Goal: Task Accomplishment & Management: Manage account settings

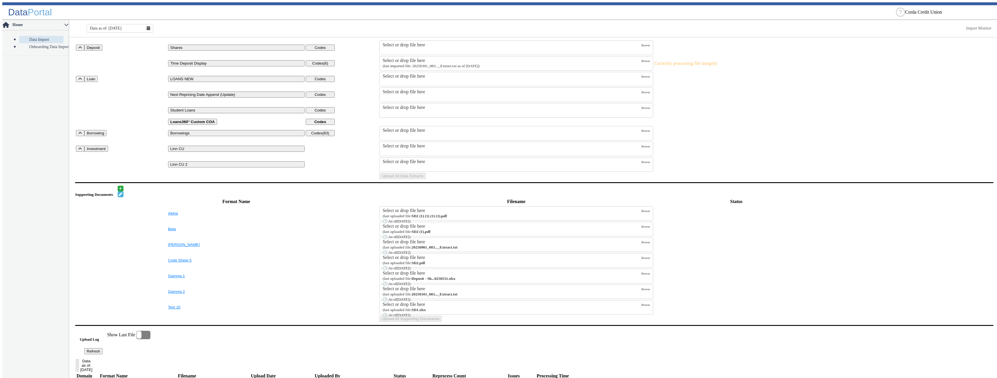
scroll to position [58, 0]
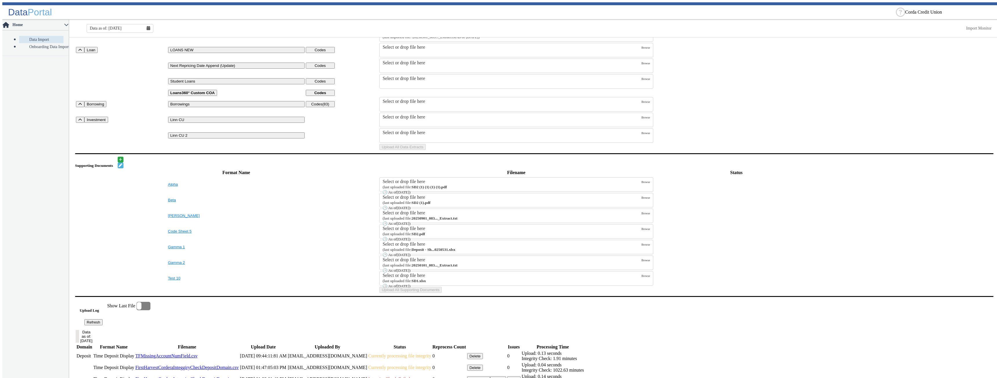
click at [443, 151] on table "Domain Format Name Codes Filename Status Deposit Shares Codes Select or drop fi…" at bounding box center [534, 77] width 919 height 148
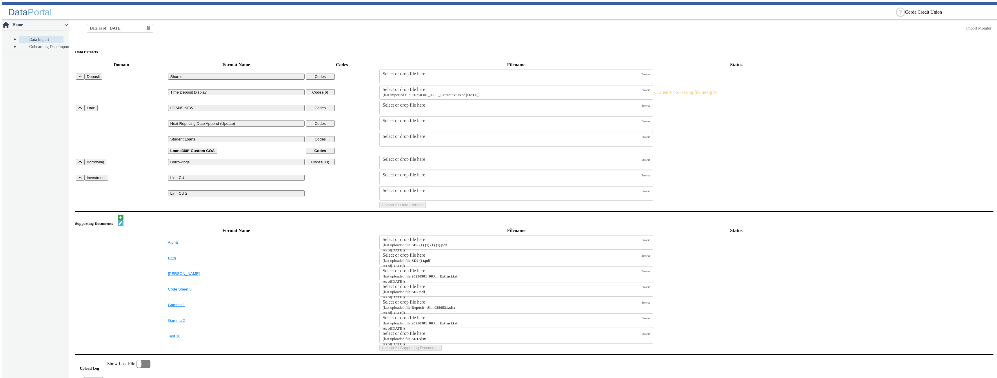
scroll to position [29, 0]
drag, startPoint x: 745, startPoint y: 241, endPoint x: 712, endPoint y: 239, distance: 33.7
click at [745, 208] on td "Uploads" at bounding box center [736, 205] width 165 height 7
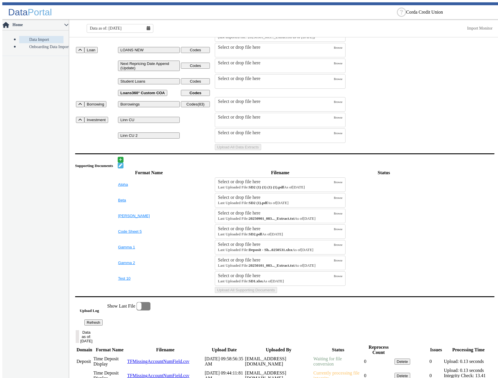
scroll to position [116, 0]
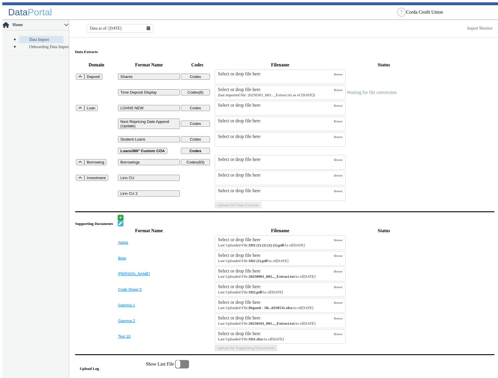
scroll to position [58, 0]
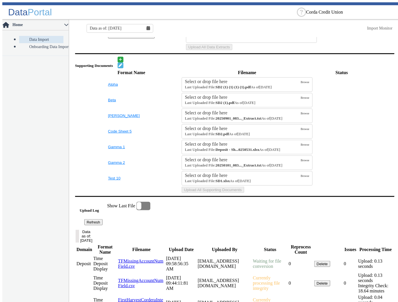
scroll to position [209, 0]
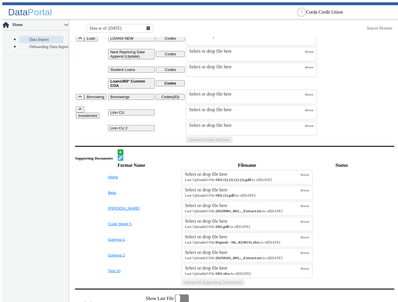
scroll to position [139, 0]
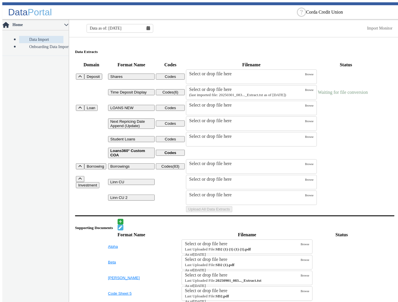
scroll to position [139, 0]
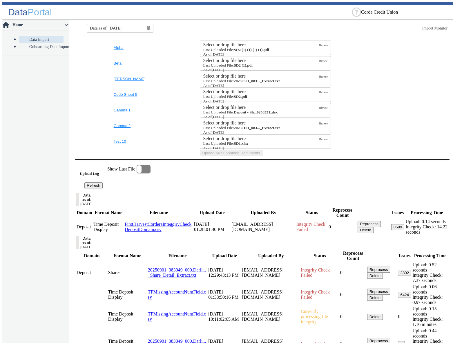
scroll to position [168, 0]
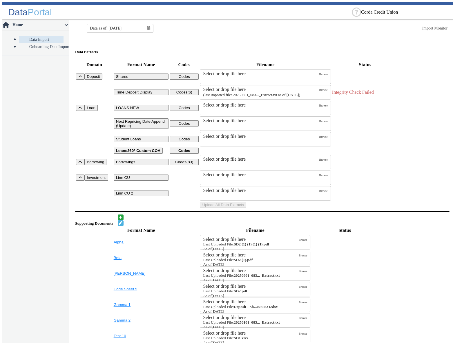
click at [398, 154] on td "Uploads" at bounding box center [365, 151] width 67 height 7
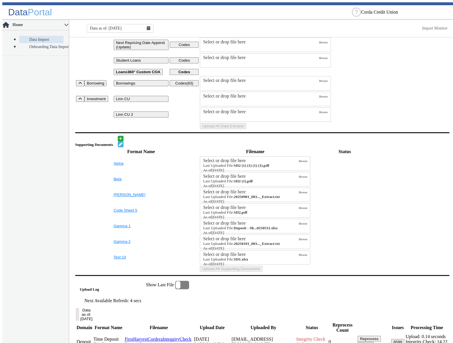
scroll to position [132, 0]
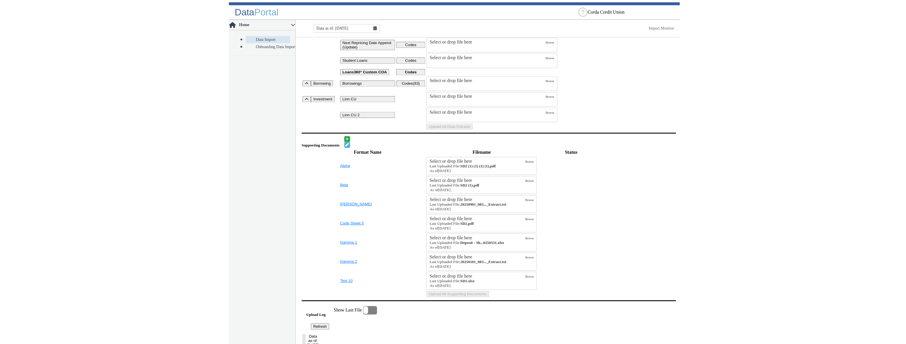
scroll to position [105, 0]
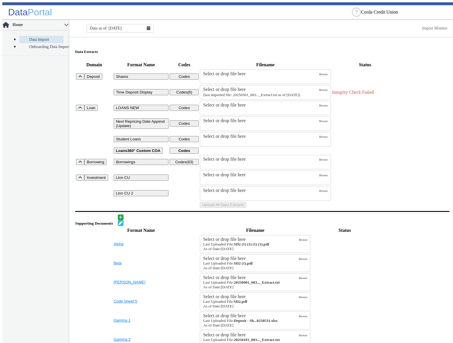
scroll to position [26, 0]
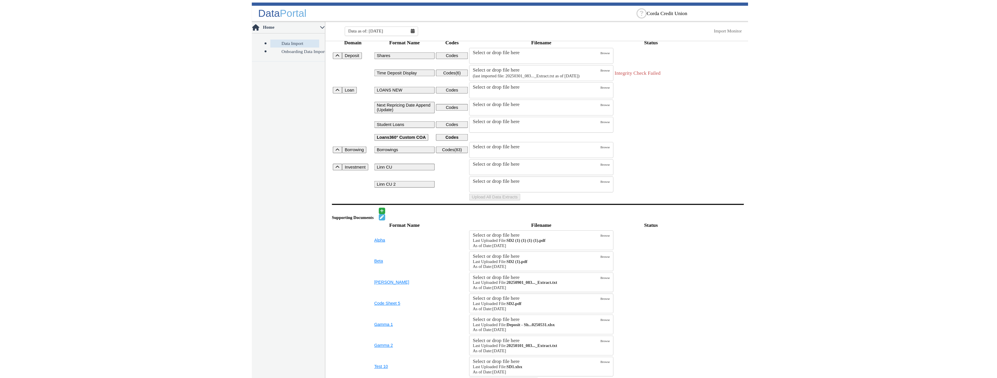
scroll to position [52, 0]
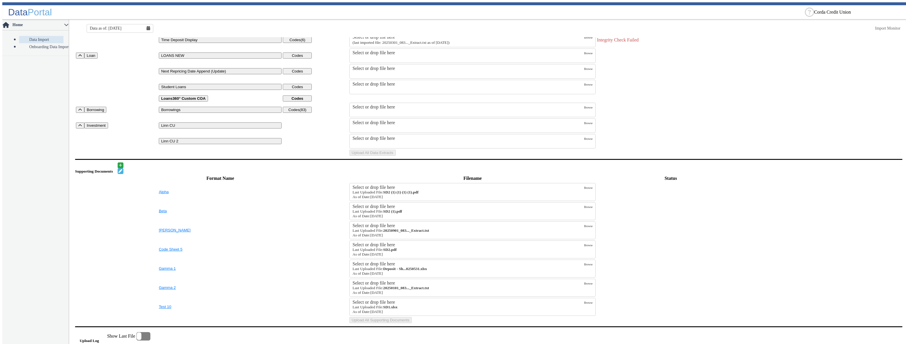
click at [452, 57] on table "Domain Format Name Codes Filename Status Deposit Shares Codes Select or drop fi…" at bounding box center [489, 82] width 828 height 148
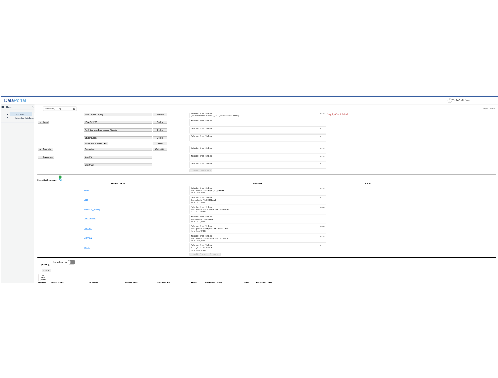
scroll to position [53, 0]
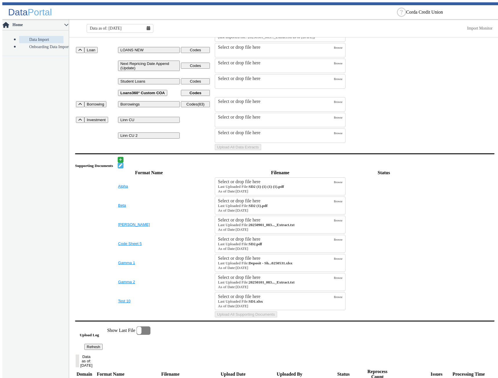
scroll to position [87, 0]
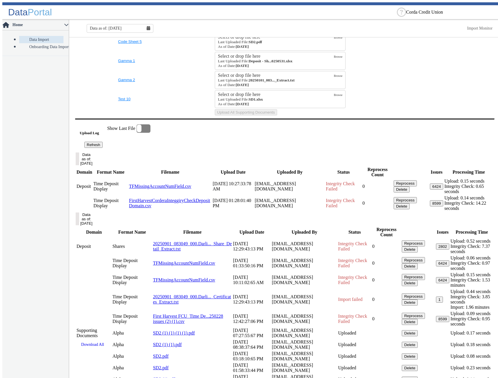
scroll to position [347, 0]
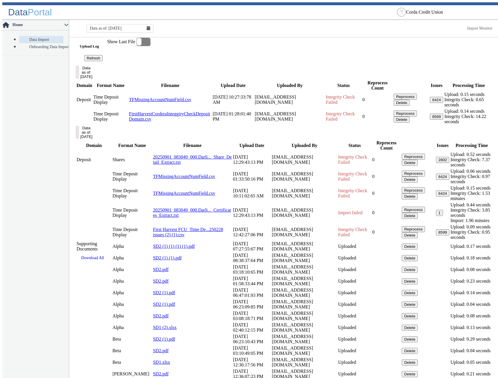
click at [79, 139] on button "Data as of: [DATE]" at bounding box center [77, 132] width 3 height 13
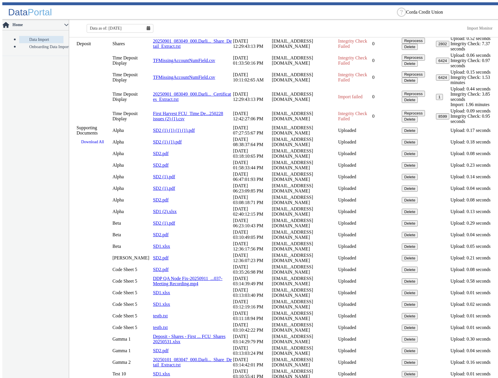
click at [79, 23] on button "Data as of: [DATE]" at bounding box center [77, 16] width 3 height 13
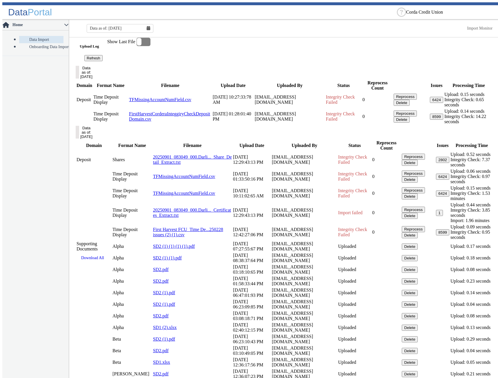
click at [79, 79] on button "Data as of: [DATE]" at bounding box center [77, 72] width 3 height 13
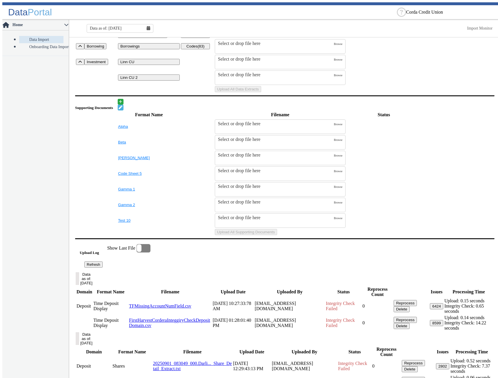
scroll to position [145, 0]
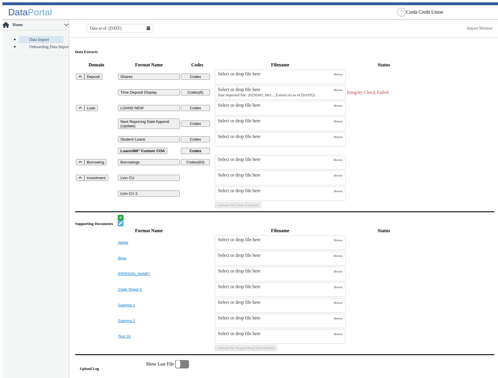
scroll to position [87, 0]
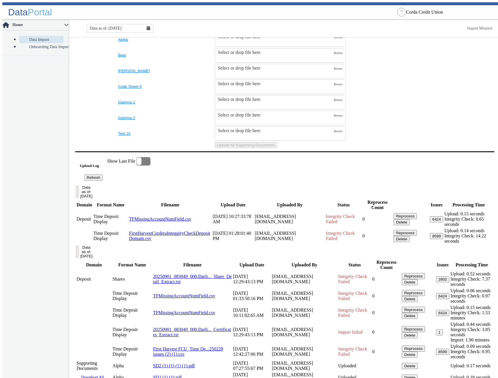
scroll to position [290, 0]
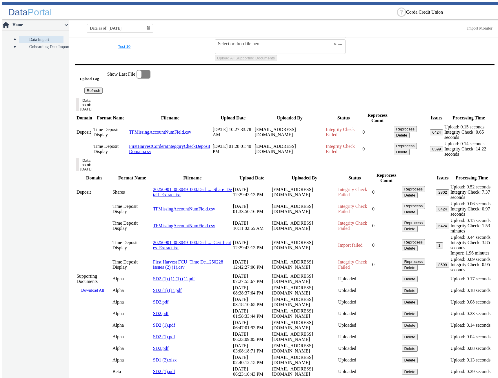
drag, startPoint x: 252, startPoint y: 297, endPoint x: 255, endPoint y: 279, distance: 18.7
click at [79, 171] on button "Data as of: [DATE]" at bounding box center [77, 164] width 3 height 13
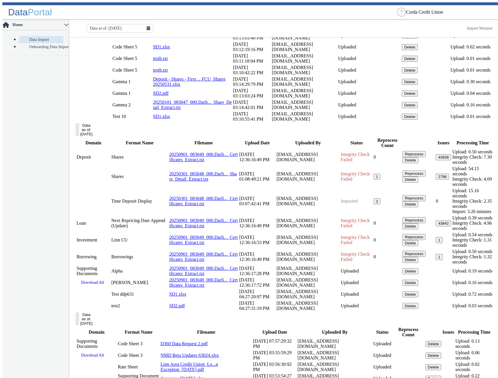
scroll to position [754, 0]
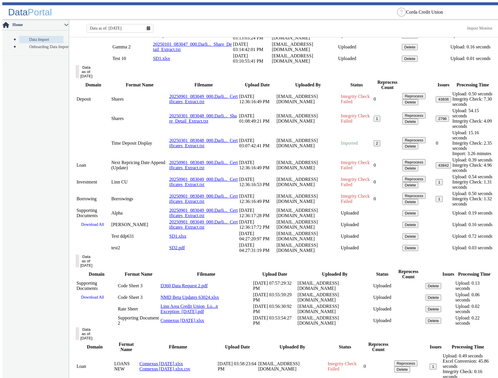
drag, startPoint x: 202, startPoint y: 249, endPoint x: 236, endPoint y: 250, distance: 34.2
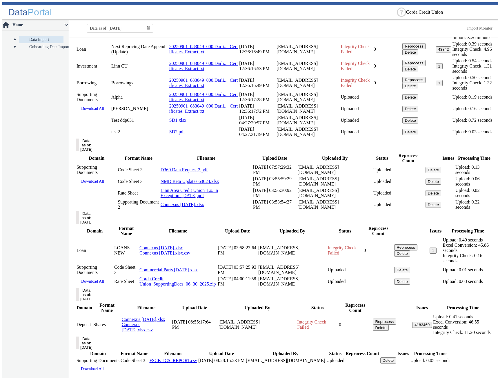
scroll to position [922, 0]
drag, startPoint x: 207, startPoint y: 257, endPoint x: 236, endPoint y: 259, distance: 28.5
click at [239, 114] on td "[DATE] 12:36:17:72 PM" at bounding box center [257, 108] width 37 height 11
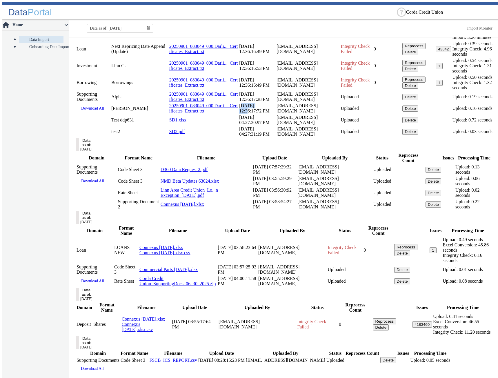
click at [239, 114] on td "[DATE] 12:36:17:72 PM" at bounding box center [257, 108] width 37 height 11
drag, startPoint x: 209, startPoint y: 257, endPoint x: 244, endPoint y: 258, distance: 35.1
click at [244, 114] on td "[DATE] 12:36:17:72 PM" at bounding box center [257, 108] width 37 height 11
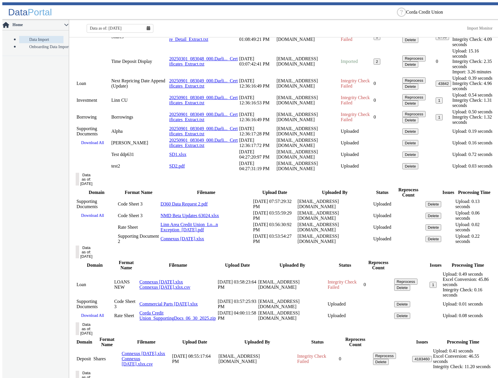
drag, startPoint x: 204, startPoint y: 167, endPoint x: 226, endPoint y: 166, distance: 22.0
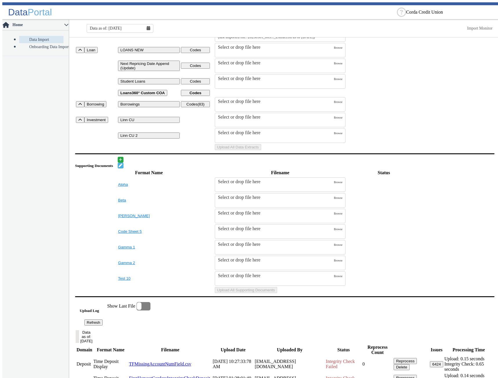
scroll to position [87, 0]
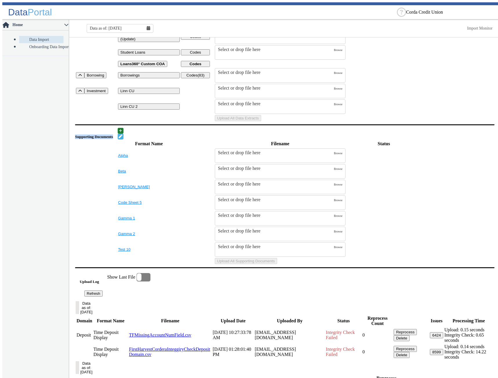
drag, startPoint x: 73, startPoint y: 197, endPoint x: 138, endPoint y: 197, distance: 64.6
click at [138, 139] on div "Supporting Documents" at bounding box center [284, 134] width 419 height 12
click at [457, 139] on div "Supporting Documents" at bounding box center [284, 134] width 419 height 12
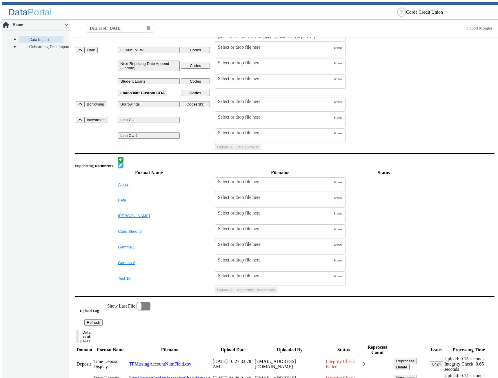
scroll to position [116, 0]
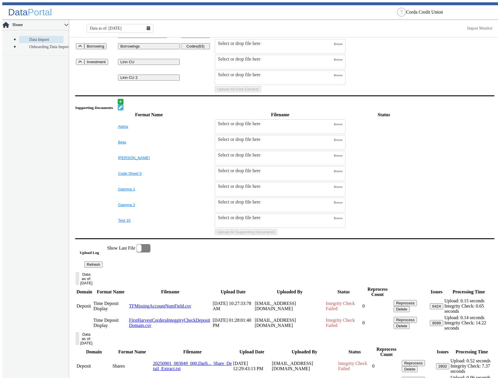
click at [441, 236] on table "Format Name Filename Status Alpha Select or drop file here Browse Beta Select o…" at bounding box center [284, 173] width 419 height 126
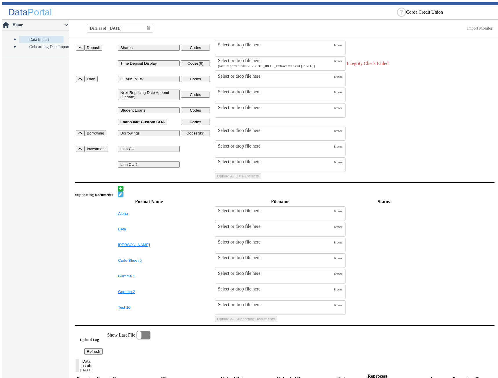
scroll to position [0, 0]
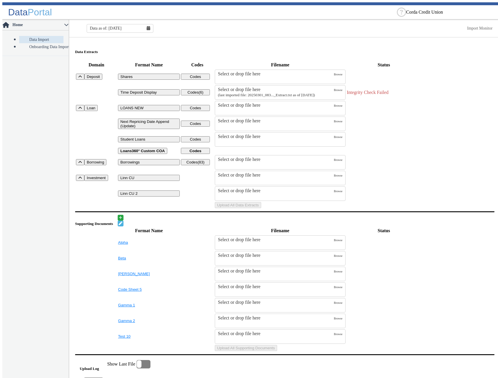
click at [453, 137] on table "Domain Format Name Codes Filename Status Deposit Shares Codes Select or drop fi…" at bounding box center [284, 135] width 419 height 148
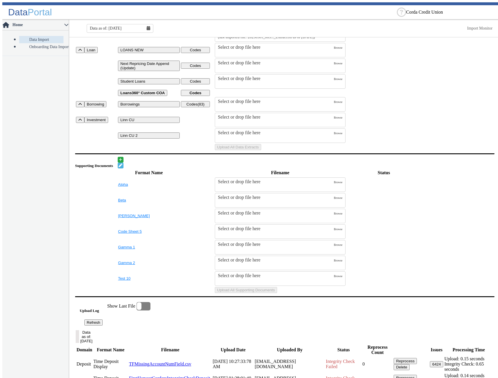
scroll to position [145, 0]
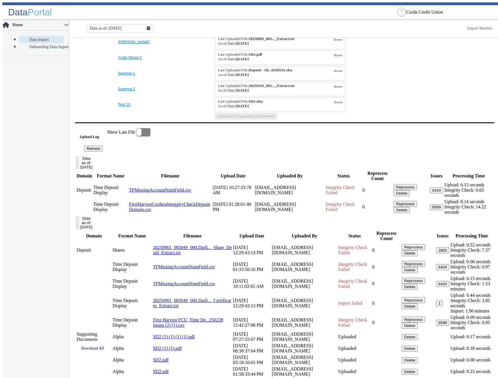
scroll to position [298, 0]
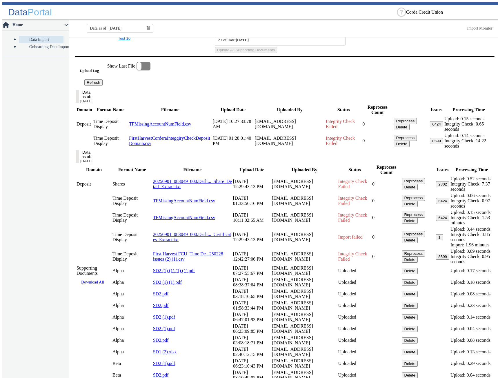
click at [79, 163] on button "Data as of: [DATE]" at bounding box center [77, 156] width 3 height 13
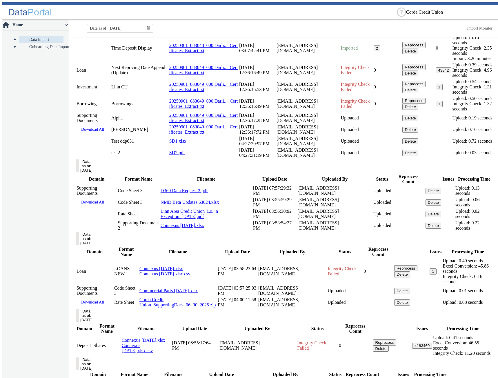
scroll to position [930, 0]
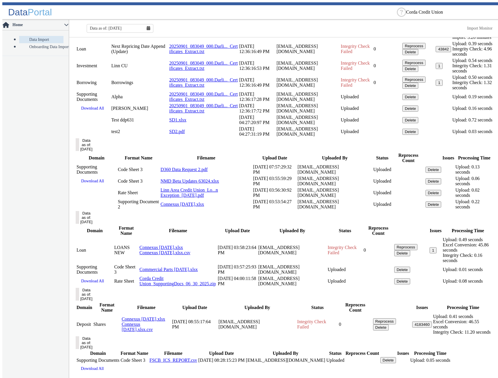
click at [79, 151] on button "Data as of: [DATE]" at bounding box center [77, 144] width 3 height 13
click at [79, 224] on button "Data as of: [DATE]" at bounding box center [77, 217] width 3 height 13
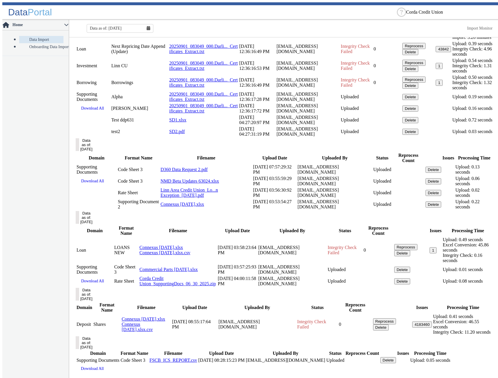
scroll to position [1464, 0]
click at [79, 301] on button "Data as of: [DATE]" at bounding box center [77, 294] width 3 height 13
click at [79, 349] on button "Data as of: [DATE]" at bounding box center [77, 342] width 3 height 13
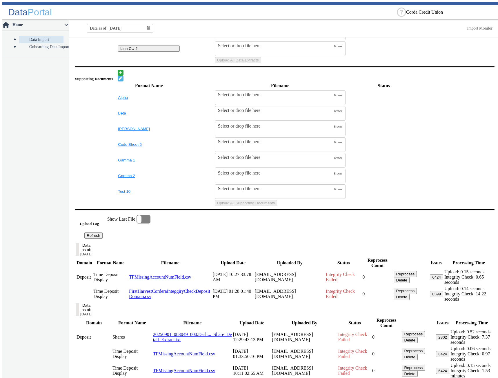
scroll to position [0, 0]
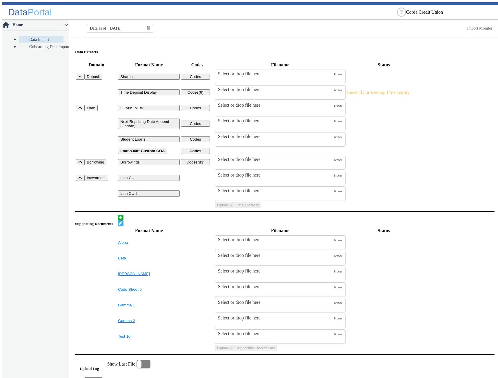
scroll to position [87, 0]
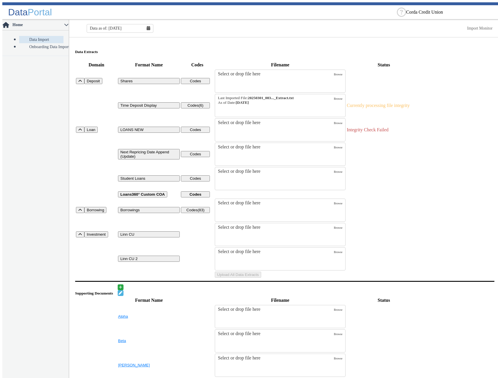
scroll to position [145, 0]
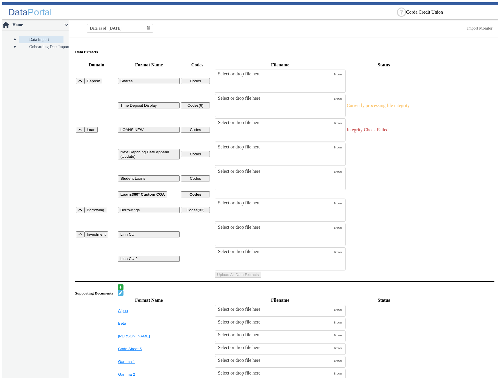
scroll to position [116, 0]
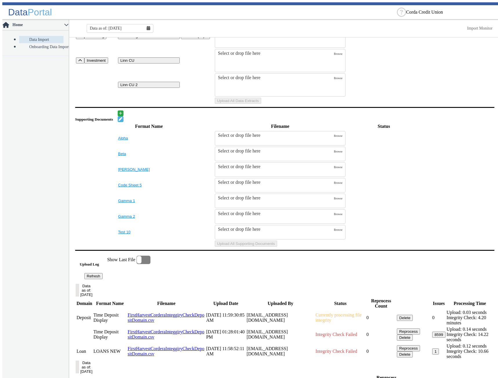
scroll to position [58, 0]
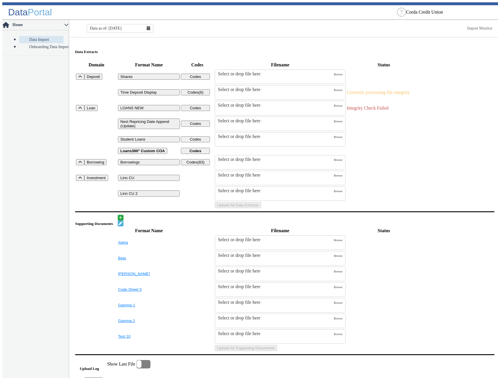
scroll to position [87, 0]
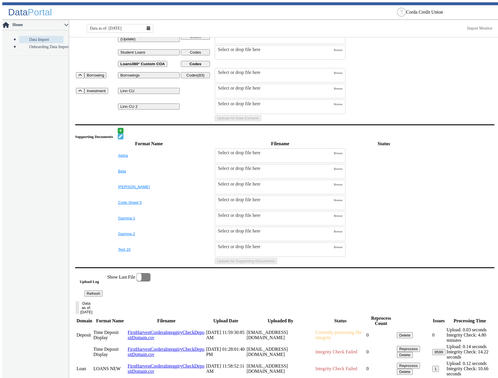
click at [421, 163] on td "SupportingDocs" at bounding box center [383, 155] width 75 height 15
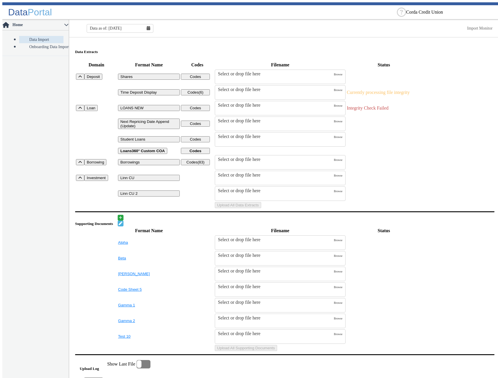
click at [335, 139] on table "Domain Format Name Codes Filename Status Deposit Shares Codes Select or drop fi…" at bounding box center [284, 135] width 419 height 148
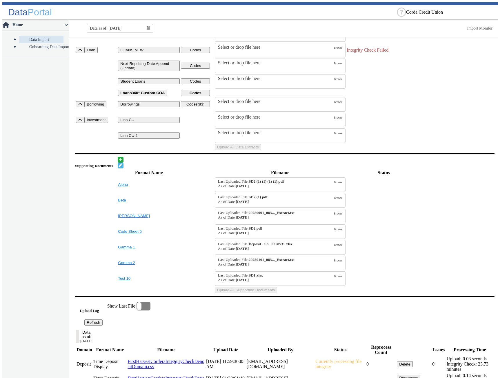
scroll to position [29, 0]
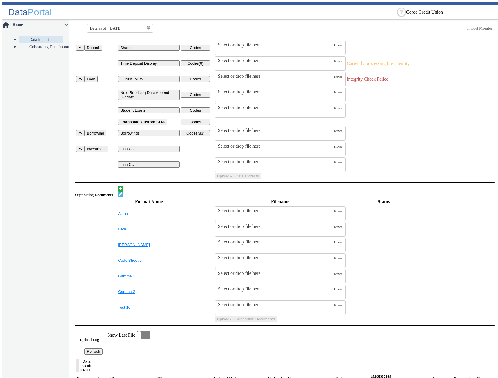
click at [335, 109] on table "Domain Format Name Codes Filename Status Deposit Shares Codes Select or drop fi…" at bounding box center [284, 106] width 419 height 148
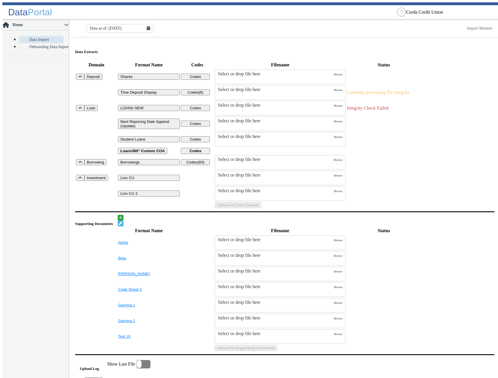
click at [149, 25] on div "Data as of: 9/30/2025" at bounding box center [120, 28] width 67 height 9
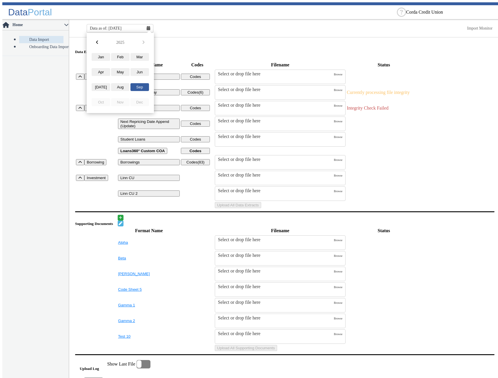
click at [385, 147] on td "Uploads" at bounding box center [383, 139] width 75 height 15
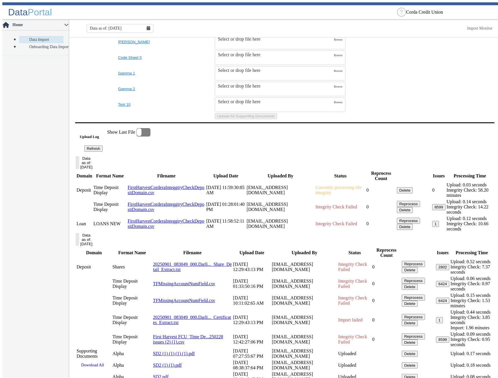
scroll to position [323, 0]
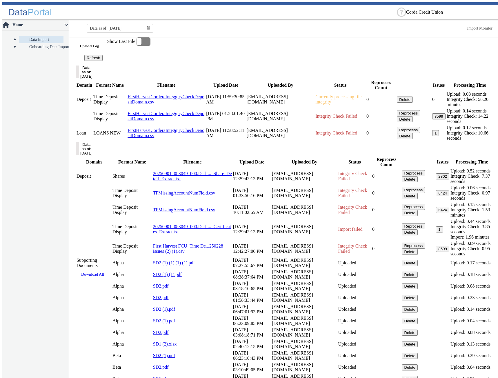
click at [166, 121] on link "FirstHarvestCorderaInteggiryCheckDepositDomain.csv" at bounding box center [166, 116] width 77 height 10
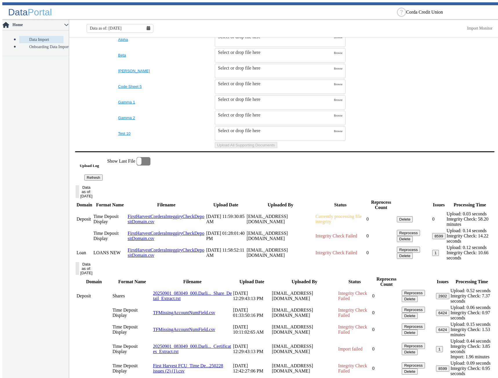
scroll to position [261, 0]
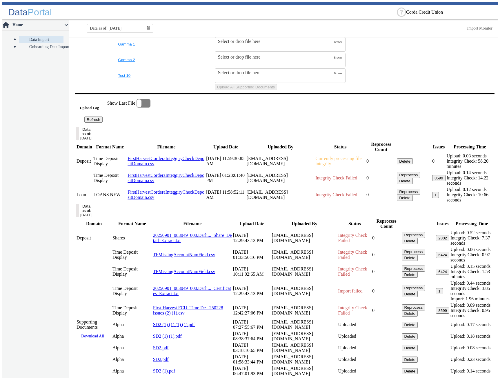
click at [144, 183] on link "FirstHarvestCorderaInteggiryCheckDepositDomain.csv" at bounding box center [166, 178] width 77 height 10
click at [48, 204] on nav "Home Data Import Onboarding Data Import" at bounding box center [35, 200] width 67 height 361
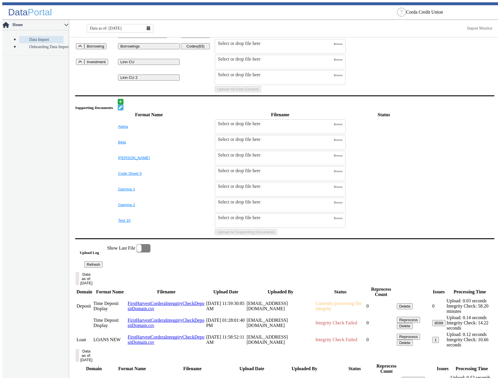
scroll to position [145, 0]
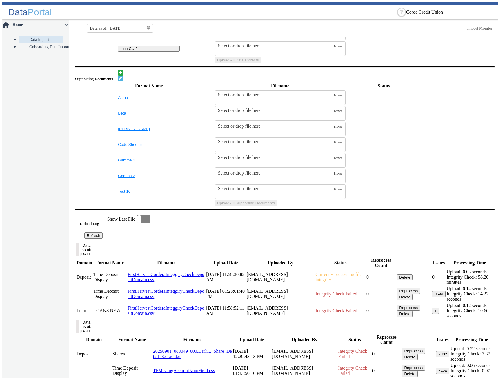
click at [148, 27] on div "Data as of: [DATE]" at bounding box center [120, 28] width 67 height 9
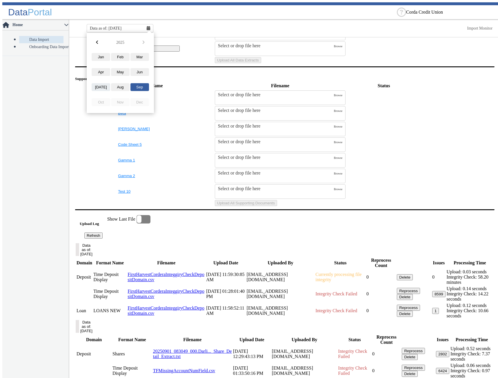
click at [99, 84] on button "[DATE]" at bounding box center [101, 87] width 19 height 8
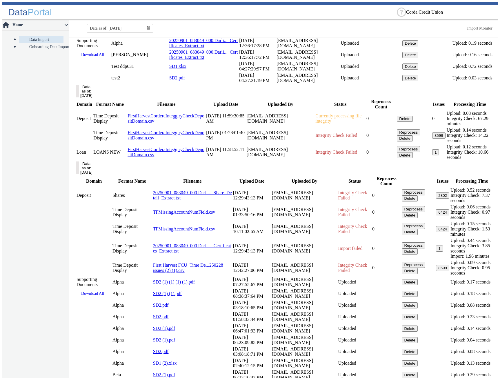
scroll to position [523, 0]
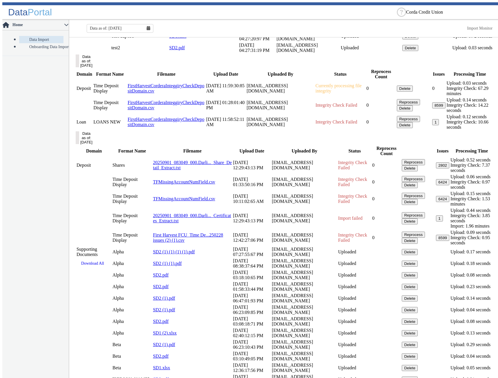
click at [79, 144] on button "Data as of: [DATE]" at bounding box center [77, 137] width 3 height 13
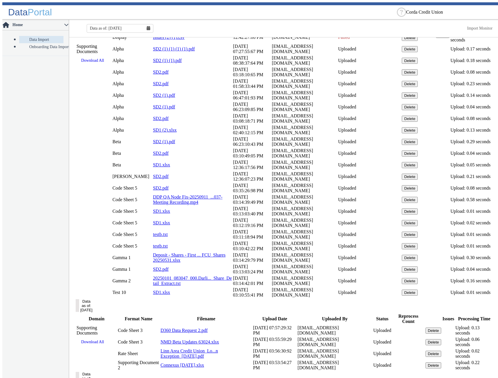
scroll to position [842, 0]
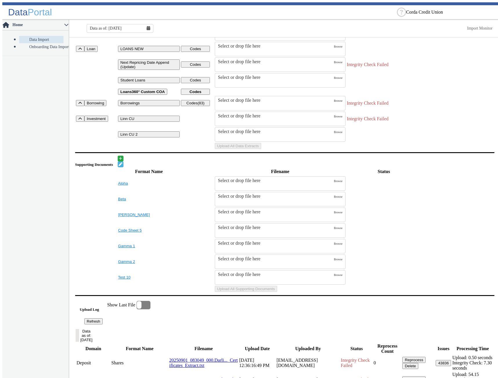
scroll to position [146, 0]
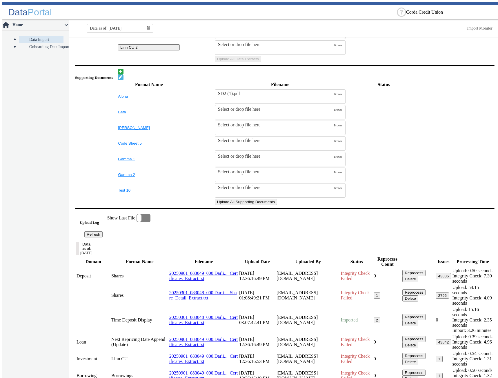
click at [277, 205] on button "Upload All Supporting Documents" at bounding box center [246, 202] width 62 height 6
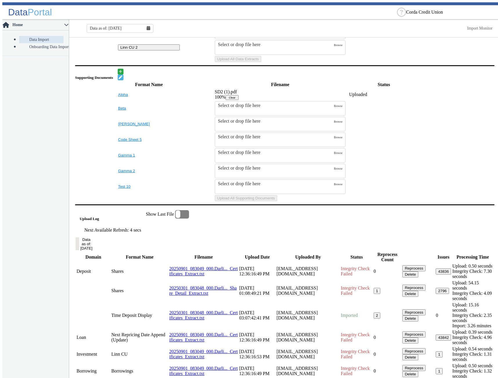
click at [443, 181] on table "Format Name Filename Status Alpha SD2 (1).pdf 100% Clear Uploaded Beta Select o…" at bounding box center [284, 141] width 419 height 122
click at [239, 100] on button "Clear" at bounding box center [232, 97] width 13 height 5
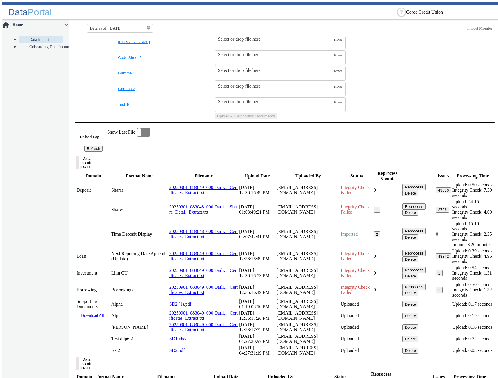
scroll to position [319, 0]
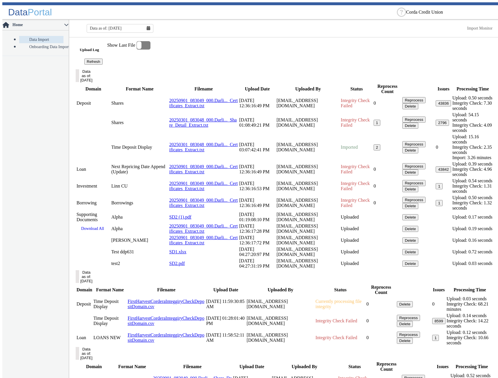
click at [374, 150] on button "2" at bounding box center [377, 147] width 7 height 6
click at [172, 152] on link "20250301_083048_000.Darli..._Certificates_Extract.txt" at bounding box center [203, 147] width 68 height 10
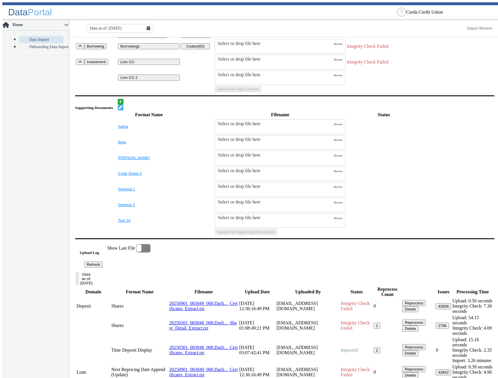
scroll to position [0, 0]
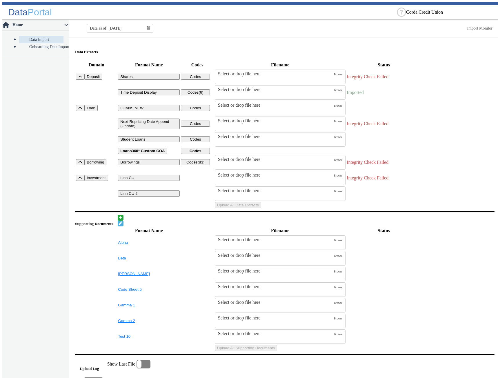
click at [147, 26] on icon at bounding box center [148, 28] width 3 height 4
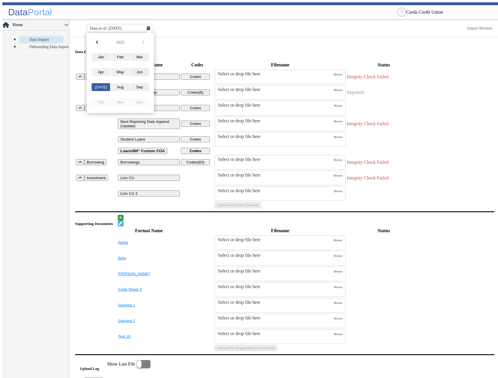
click at [137, 72] on button "Jun" at bounding box center [139, 72] width 19 height 8
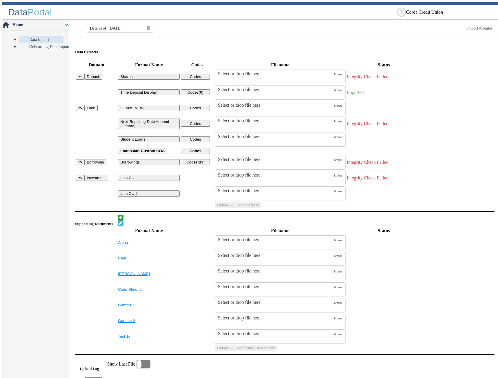
click at [265, 50] on h5 "Data Extracts" at bounding box center [284, 52] width 419 height 5
click at [261, 208] on button "Upload All Data Extracts" at bounding box center [238, 205] width 46 height 6
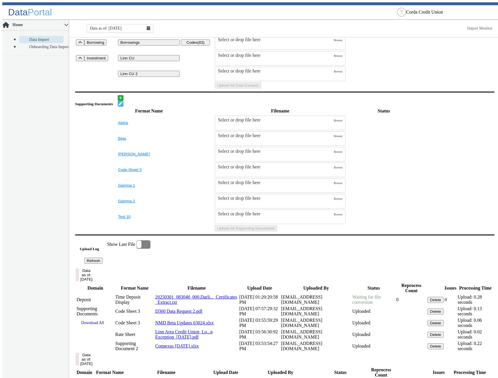
scroll to position [174, 0]
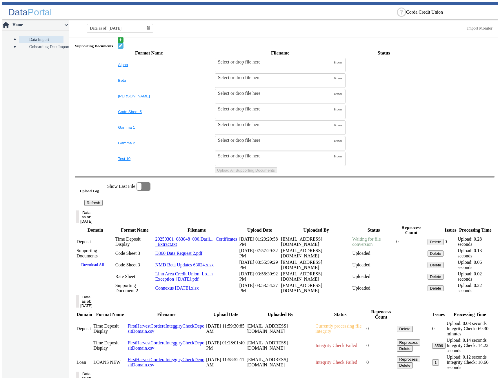
click at [103, 206] on button "Refresh" at bounding box center [93, 203] width 18 height 6
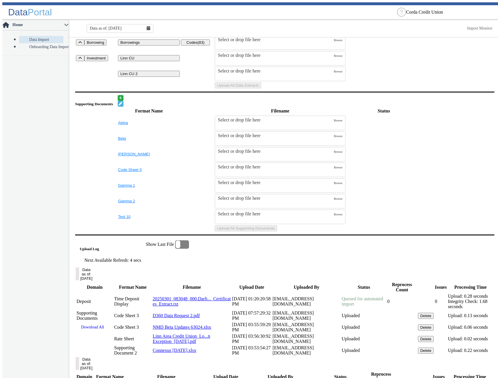
scroll to position [0, 0]
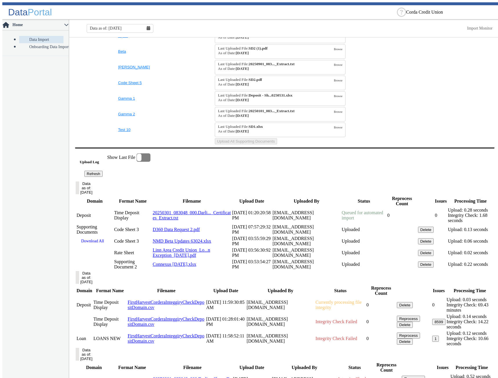
click at [103, 177] on button "Refresh" at bounding box center [93, 174] width 18 height 6
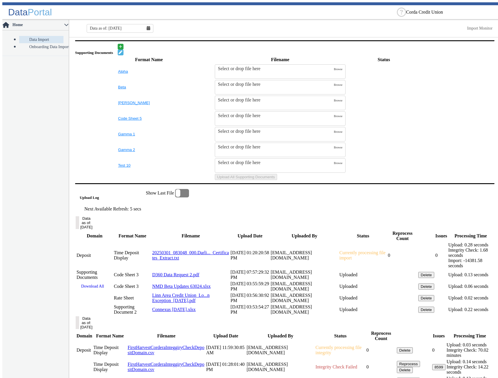
scroll to position [203, 0]
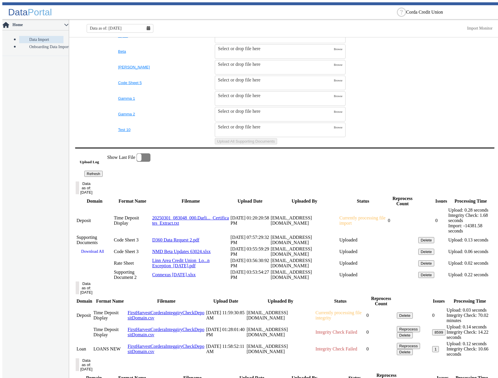
click at [103, 177] on button "Refresh" at bounding box center [93, 174] width 18 height 6
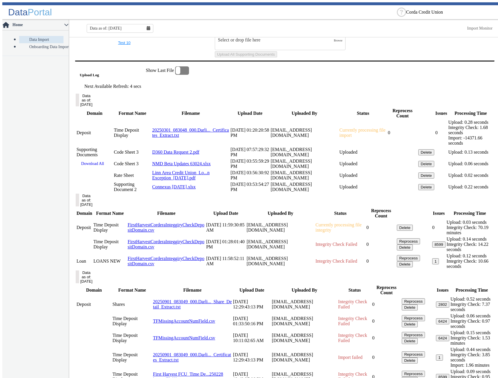
scroll to position [319, 0]
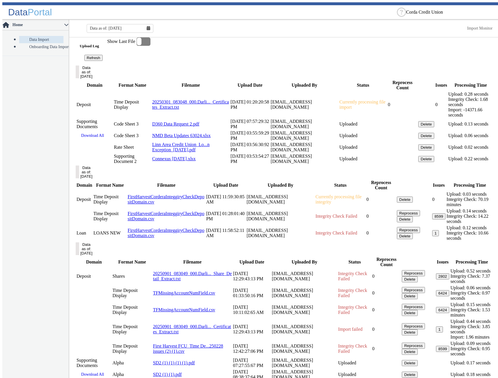
click at [103, 61] on button "Refresh" at bounding box center [93, 58] width 18 height 6
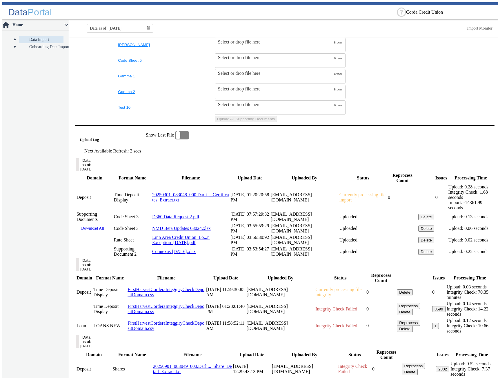
scroll to position [283, 0]
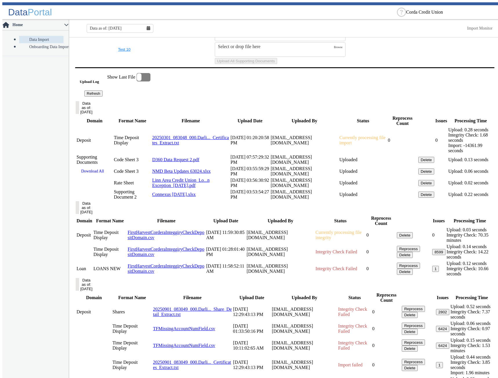
click at [472, 28] on link "Import Monitor" at bounding box center [480, 28] width 26 height 4
click at [103, 97] on button "Refresh" at bounding box center [93, 93] width 18 height 6
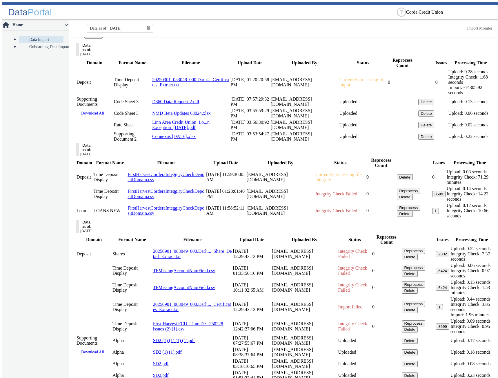
scroll to position [353, 0]
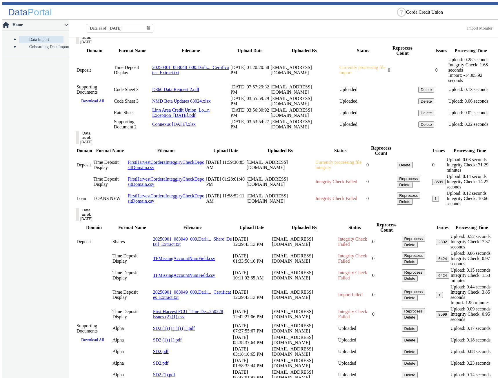
click at [79, 144] on button "Data as of: [DATE]" at bounding box center [77, 137] width 3 height 13
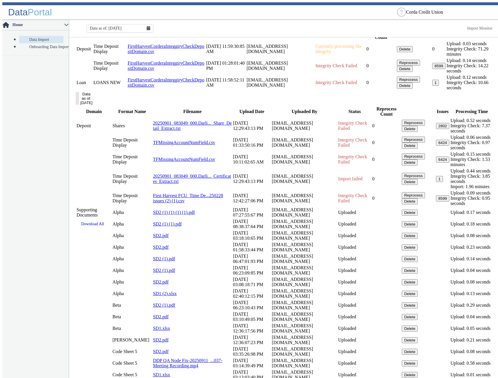
scroll to position [382, 0]
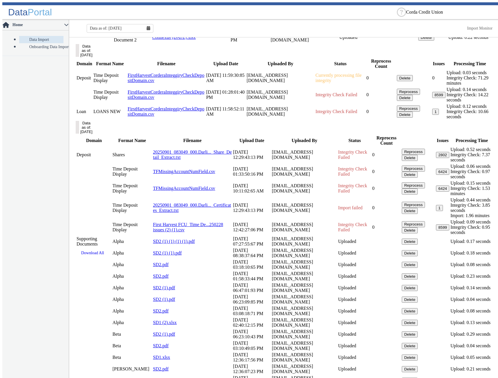
click at [79, 57] on button "Data as of: [DATE]" at bounding box center [77, 50] width 3 height 13
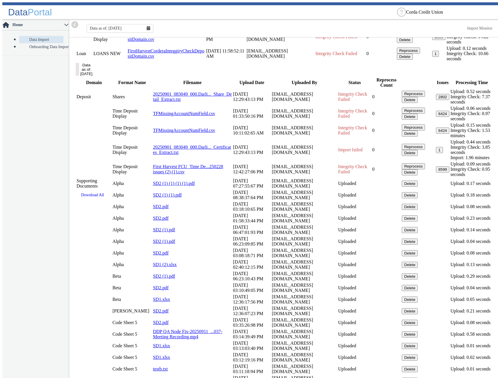
click at [60, 187] on nav "Home Data Import Onboarding Data Import" at bounding box center [35, 200] width 67 height 361
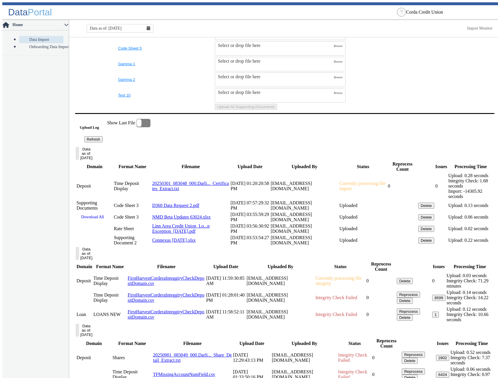
click at [103, 142] on button "Refresh" at bounding box center [93, 139] width 18 height 6
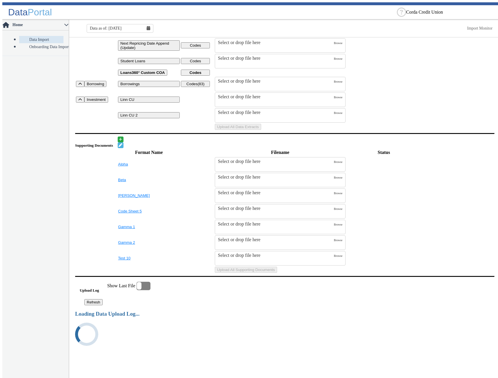
scroll to position [237, 0]
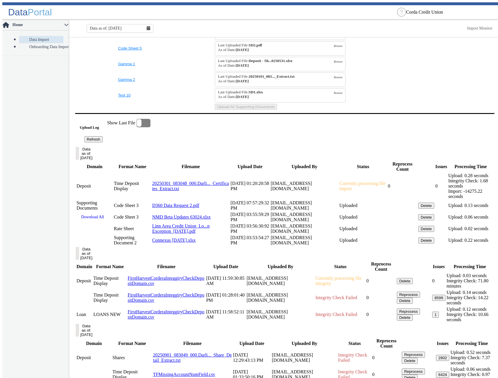
click at [103, 142] on button "Refresh" at bounding box center [93, 139] width 18 height 6
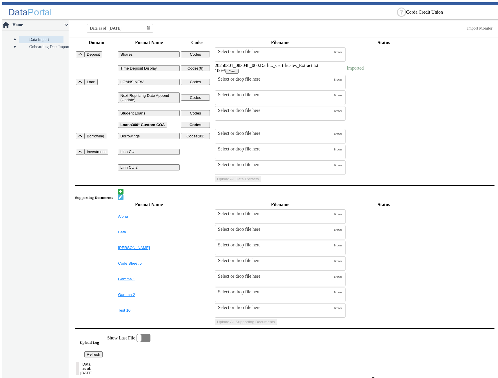
scroll to position [0, 0]
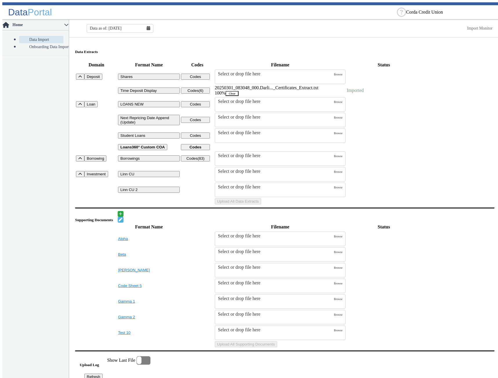
click at [239, 91] on button "Clear" at bounding box center [232, 93] width 13 height 5
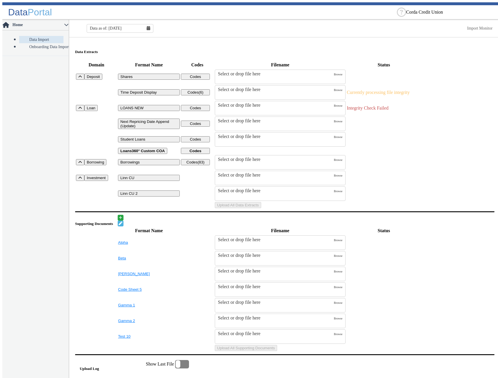
click at [440, 61] on table "Domain Format Name Codes Filename Status Deposit Shares Codes Select or drop fi…" at bounding box center [284, 135] width 419 height 148
click at [148, 24] on div "Data as of: [DATE]" at bounding box center [120, 28] width 67 height 9
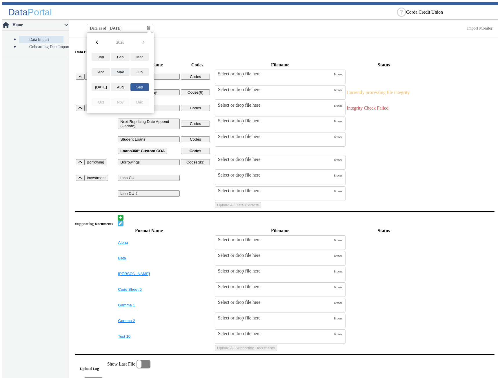
click at [120, 69] on button "May" at bounding box center [120, 72] width 19 height 8
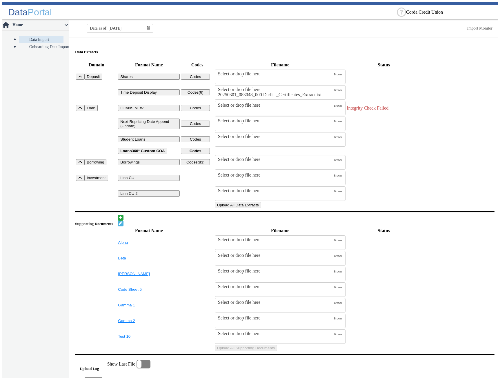
click at [261, 208] on button "Upload All Data Extracts" at bounding box center [238, 205] width 46 height 6
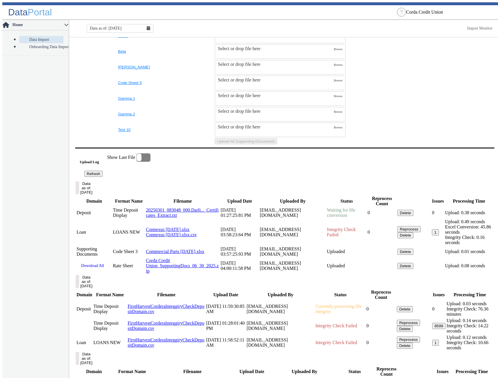
click at [103, 177] on button "Refresh" at bounding box center [93, 174] width 18 height 6
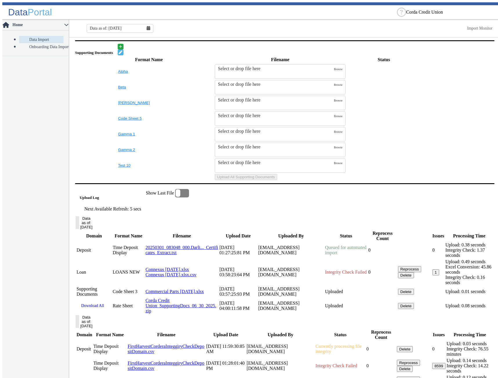
scroll to position [203, 0]
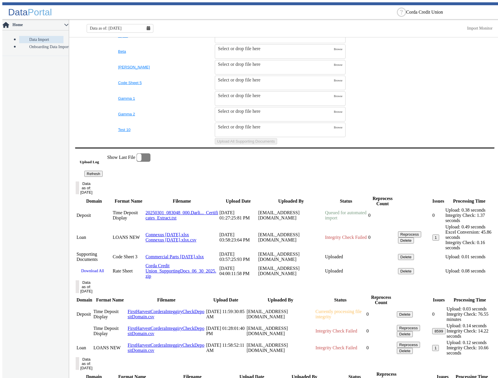
click at [103, 177] on button "Refresh" at bounding box center [93, 174] width 18 height 6
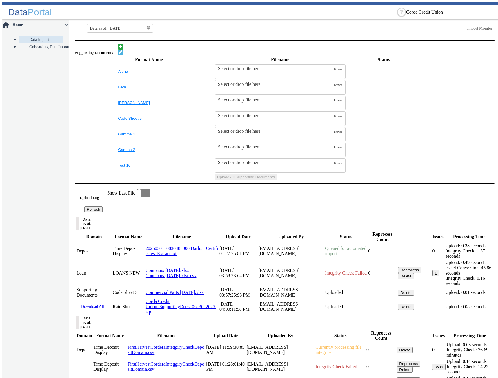
click at [103, 212] on button "Refresh" at bounding box center [93, 209] width 18 height 6
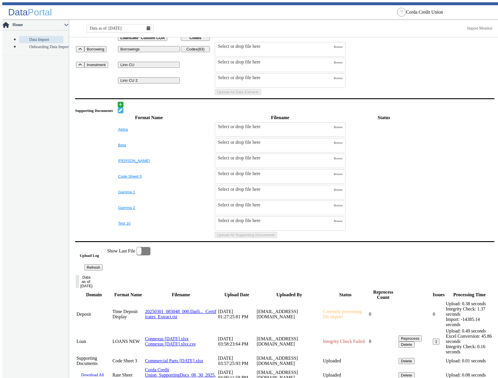
scroll to position [225, 0]
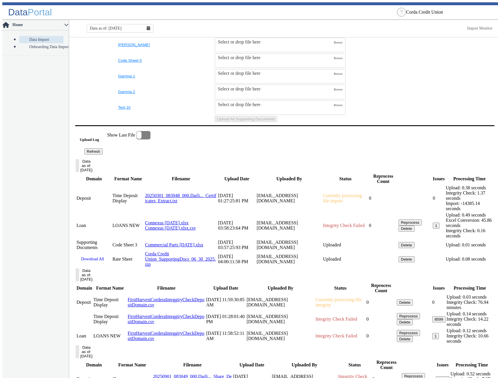
click at [103, 154] on button "Refresh" at bounding box center [93, 151] width 18 height 6
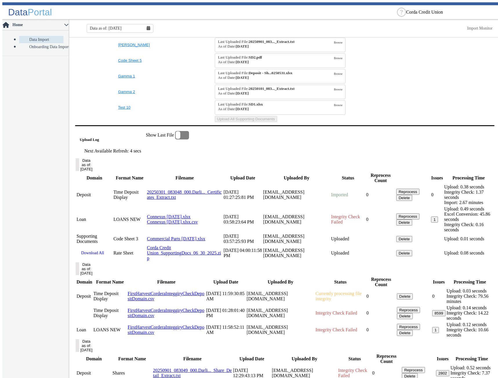
scroll to position [22, 0]
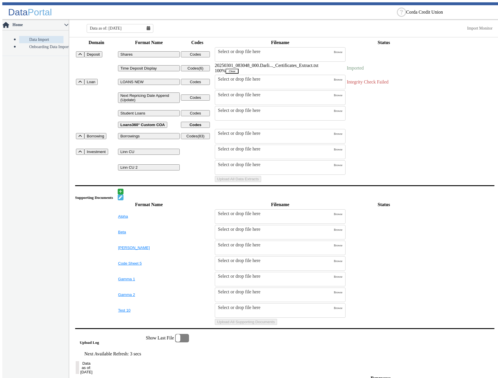
click at [239, 69] on button "Clear" at bounding box center [232, 71] width 13 height 5
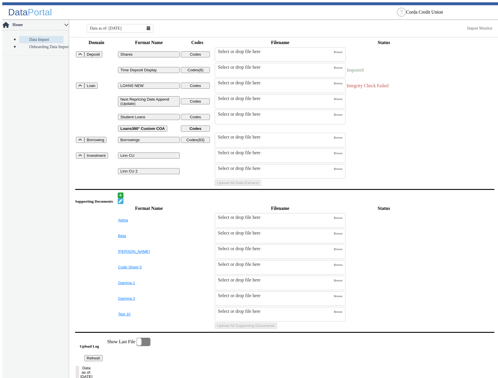
click at [405, 109] on td "Uploads" at bounding box center [383, 101] width 75 height 15
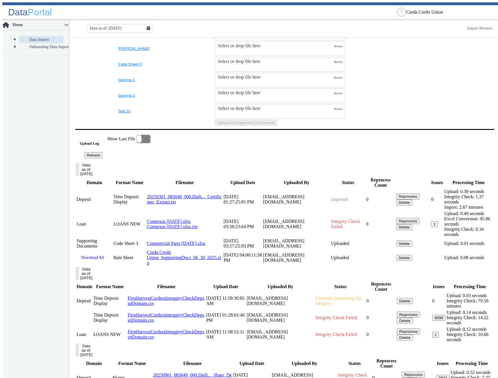
scroll to position [341, 0]
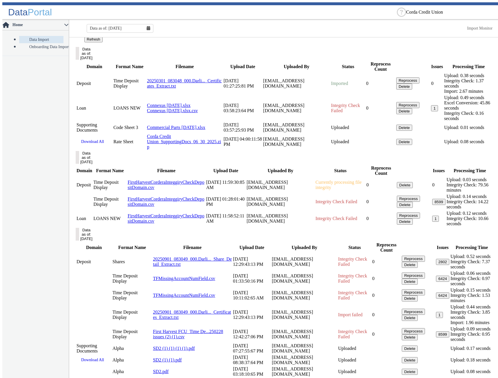
click at [79, 164] on button "Data as of: [DATE]" at bounding box center [77, 157] width 3 height 13
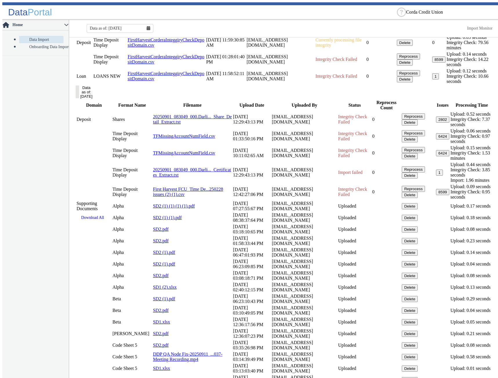
click at [79, 21] on button "Data as of: [DATE]" at bounding box center [77, 15] width 3 height 13
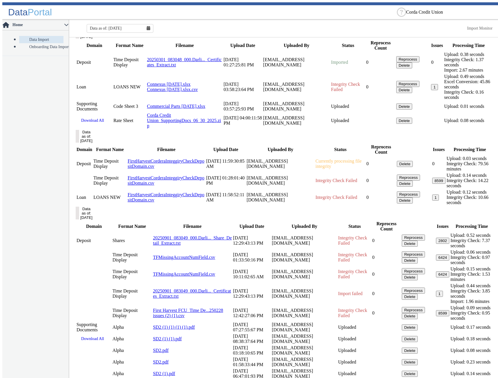
click at [79, 219] on button "Data as of: [DATE]" at bounding box center [77, 213] width 3 height 13
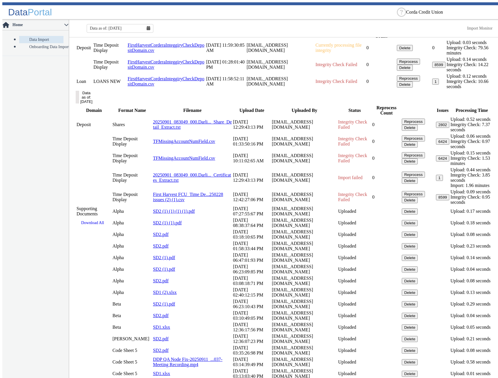
scroll to position [594, 0]
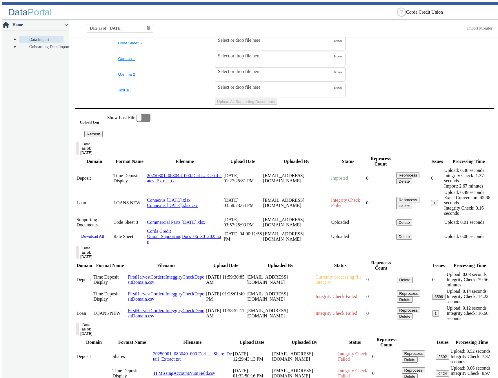
scroll to position [217, 0]
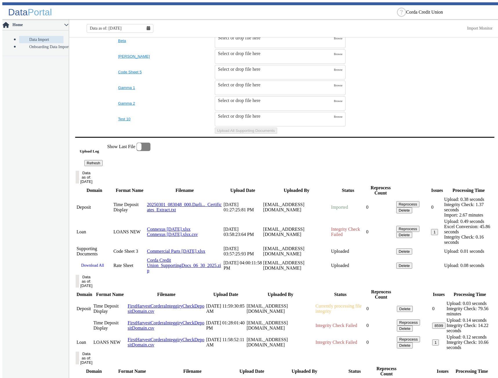
click at [150, 151] on div at bounding box center [144, 147] width 14 height 8
click at [0, 0] on input "checkbox" at bounding box center [0, 0] width 0 height 0
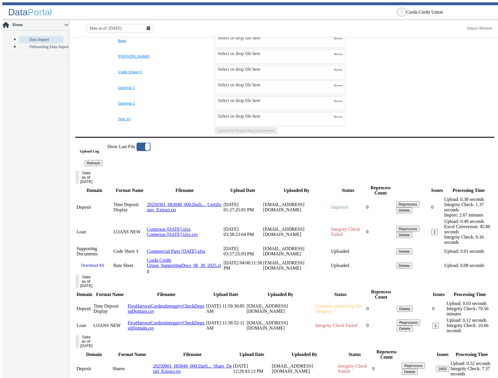
scroll to position [362, 0]
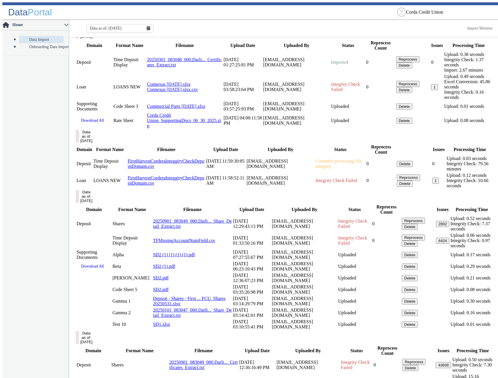
click at [79, 331] on button "Data as of: [DATE]" at bounding box center [77, 337] width 3 height 13
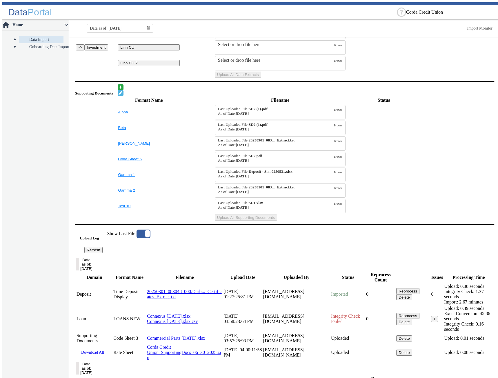
scroll to position [0, 0]
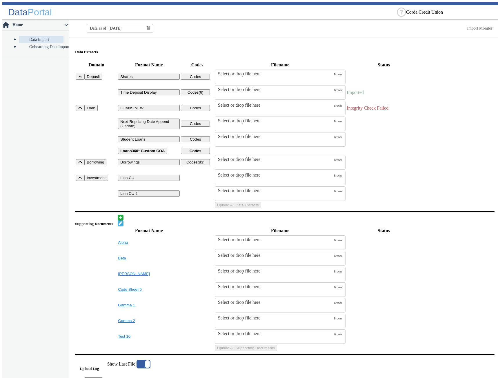
click at [147, 26] on icon at bounding box center [148, 28] width 3 height 4
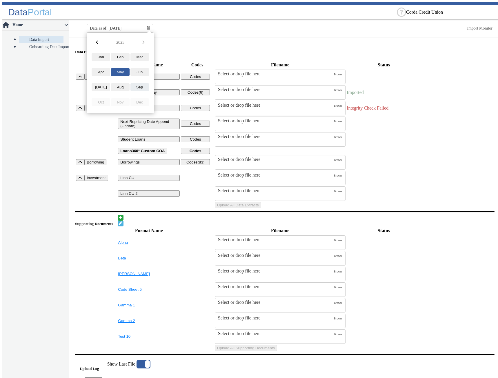
click at [141, 86] on button "Sep" at bounding box center [139, 87] width 19 height 8
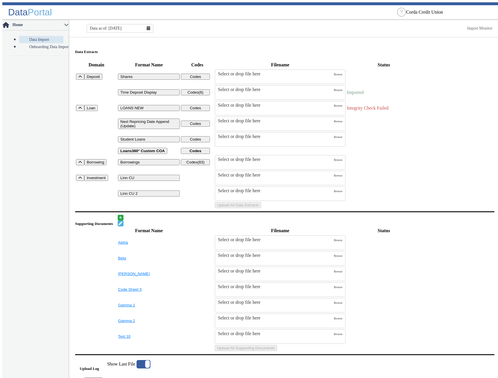
click at [421, 61] on th "Status" at bounding box center [383, 65] width 75 height 8
click at [309, 30] on div "Data as of: [DATE] Import Monitor" at bounding box center [284, 28] width 431 height 14
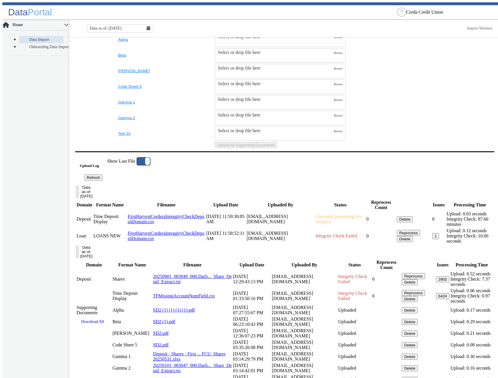
scroll to position [290, 0]
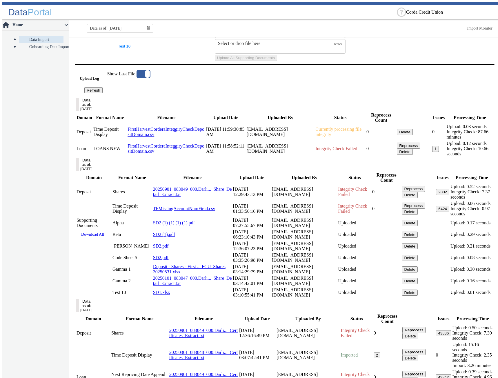
click at [79, 171] on button "Data as of: [DATE]" at bounding box center [77, 164] width 3 height 13
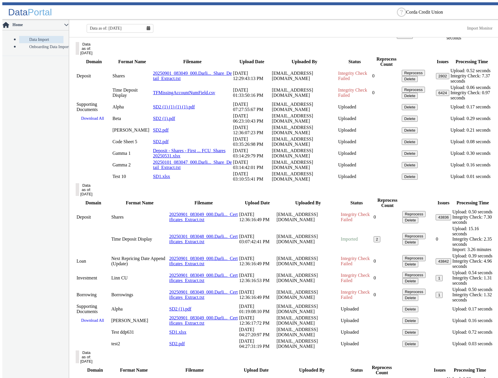
click at [79, 55] on button "Data as of: [DATE]" at bounding box center [77, 48] width 3 height 13
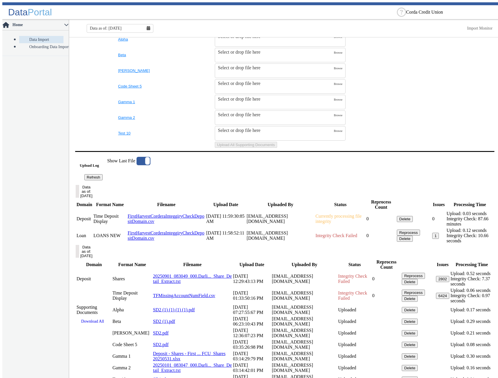
click at [79, 198] on button "Data as of: [DATE]" at bounding box center [77, 191] width 3 height 13
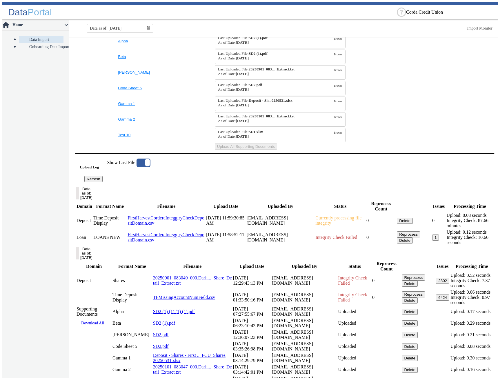
scroll to position [143, 0]
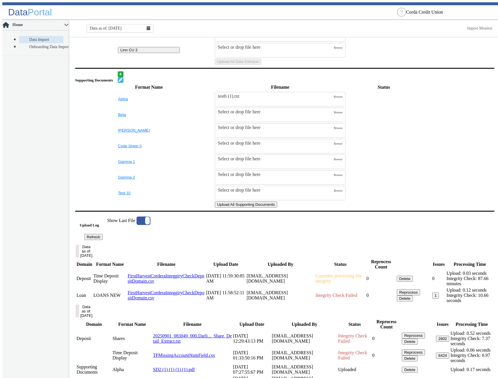
click at [277, 208] on button "Upload All Supporting Documents" at bounding box center [246, 204] width 62 height 6
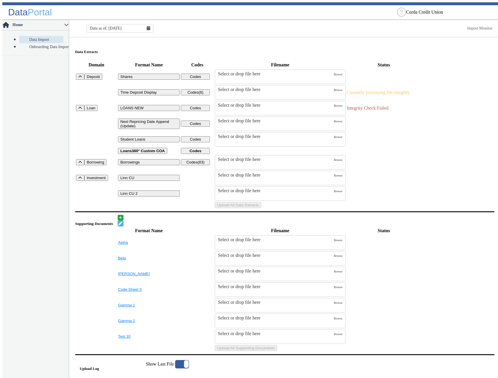
scroll to position [116, 0]
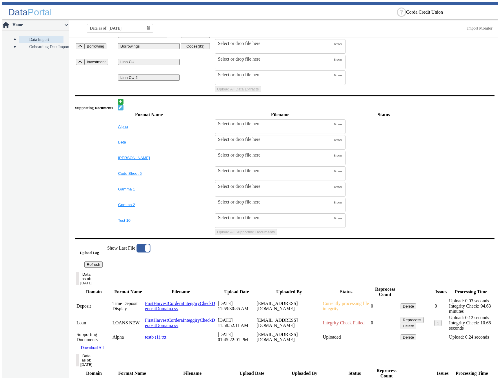
click at [149, 29] on div "Data as of: [DATE]" at bounding box center [120, 28] width 67 height 9
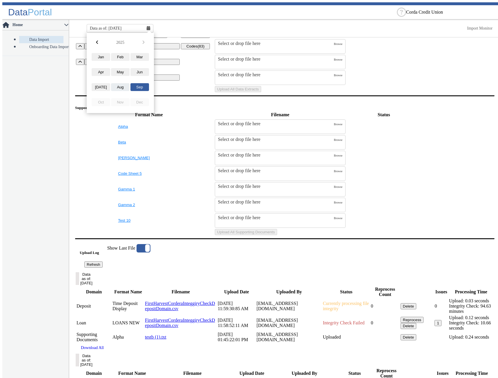
click at [119, 86] on button "Aug" at bounding box center [120, 87] width 19 height 8
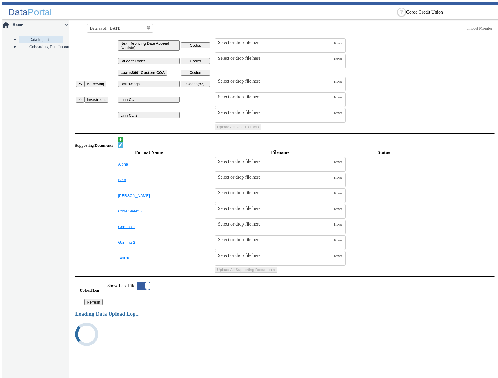
click at [442, 231] on table "Format Name Filename Status Alpha Select or drop file here Browse Beta Select o…" at bounding box center [284, 211] width 419 height 126
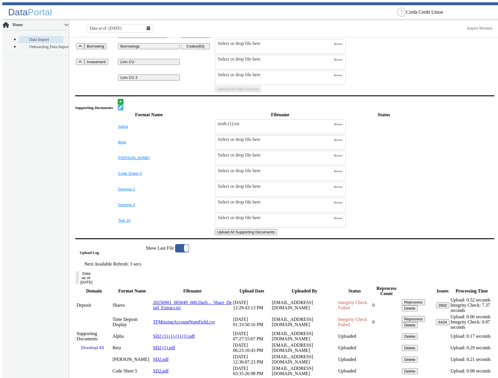
click at [277, 235] on button "Upload All Supporting Documents" at bounding box center [246, 232] width 62 height 6
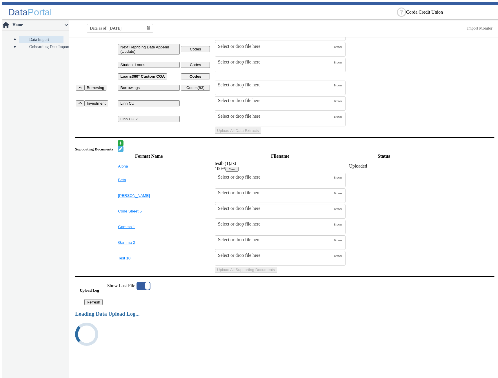
click at [421, 203] on td "SupportingDocs" at bounding box center [383, 195] width 75 height 15
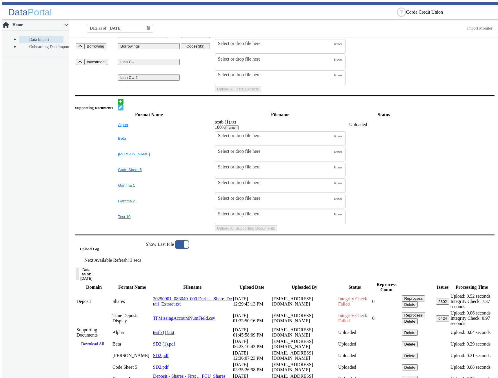
scroll to position [174, 0]
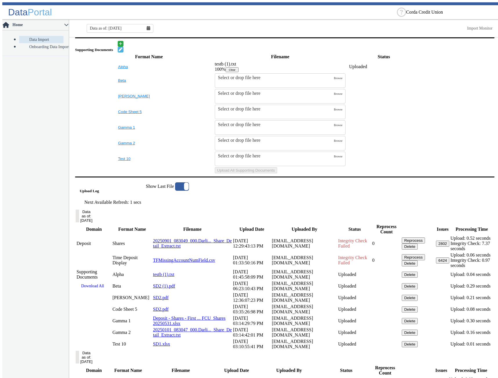
click at [239, 72] on button "Clear" at bounding box center [232, 69] width 13 height 5
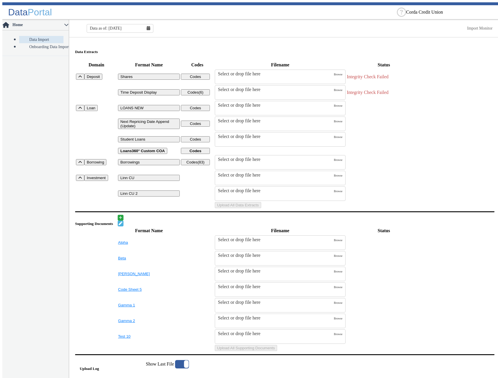
scroll to position [87, 0]
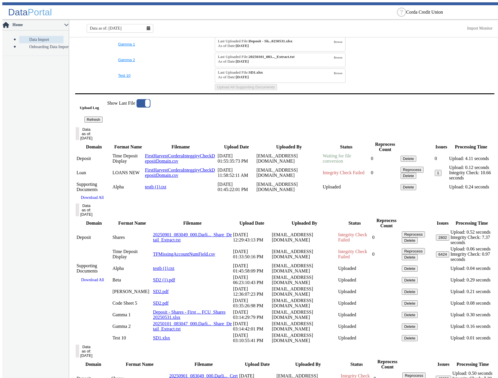
scroll to position [203, 0]
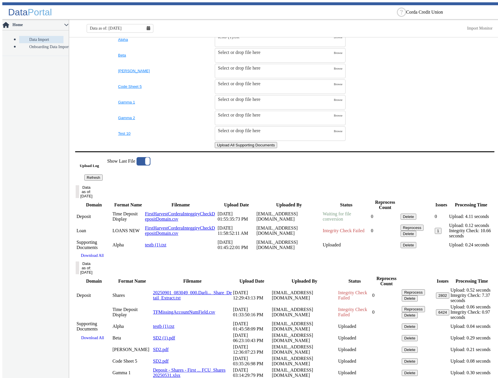
click at [277, 148] on button "Upload All Supporting Documents" at bounding box center [246, 145] width 62 height 6
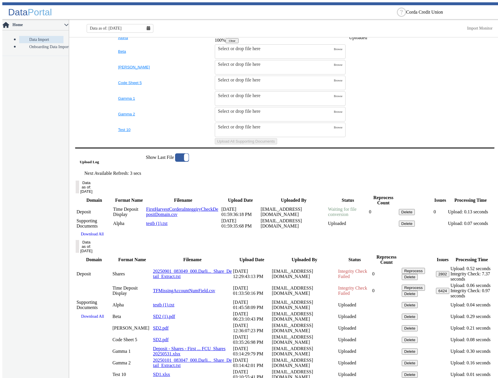
click at [239, 43] on button "Clear" at bounding box center [232, 40] width 13 height 5
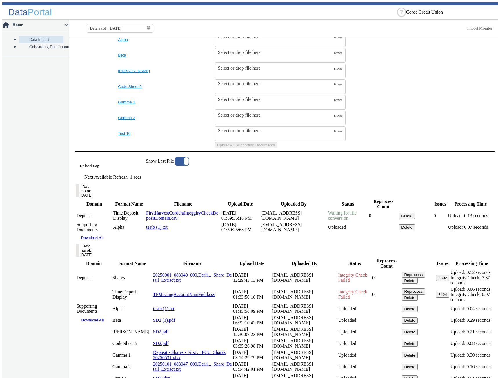
click at [419, 79] on td "SupportingDocs" at bounding box center [383, 70] width 75 height 15
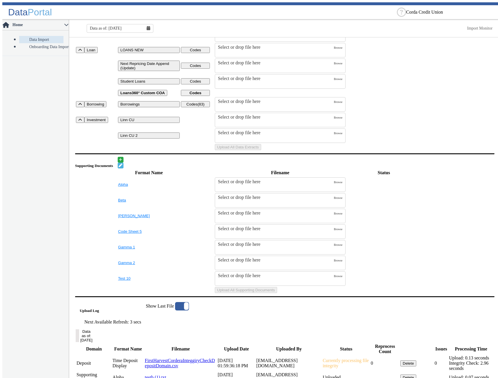
scroll to position [87, 0]
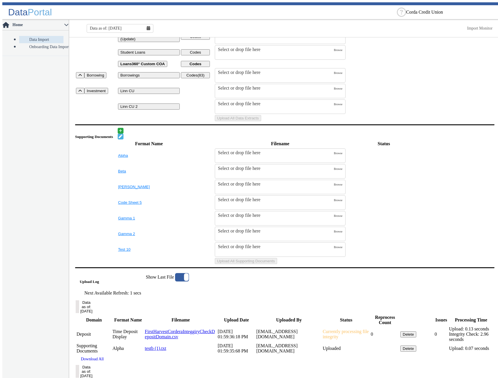
click at [148, 25] on div "Data as of: [DATE]" at bounding box center [120, 28] width 67 height 9
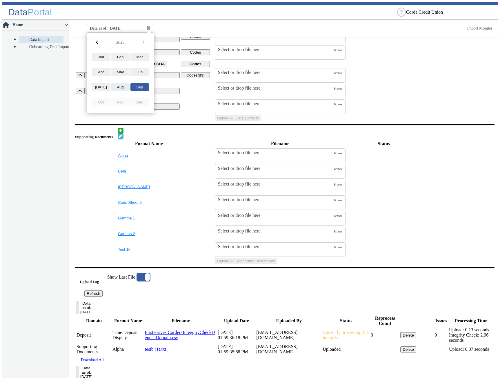
click at [116, 83] on button "Aug" at bounding box center [120, 87] width 19 height 8
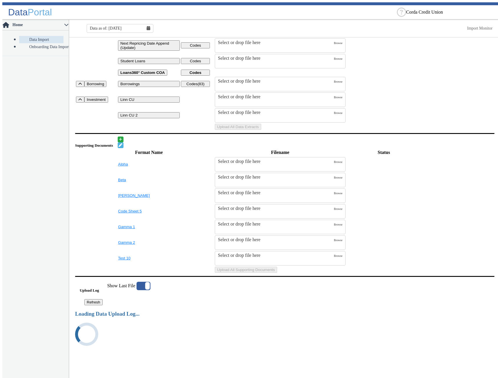
click at [415, 181] on main "Data Extracts Domain Format Name Codes Filename Status Deposit Shares Codes Sel…" at bounding box center [284, 169] width 431 height 421
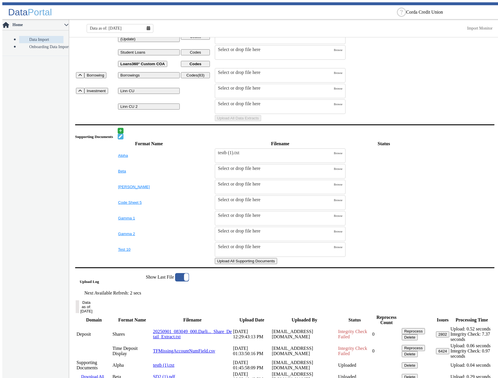
click at [277, 264] on button "Upload All Supporting Documents" at bounding box center [246, 261] width 62 height 6
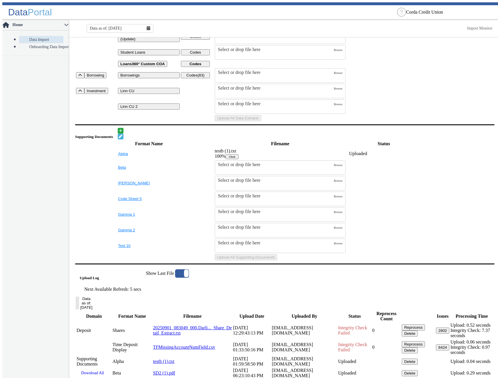
click at [438, 203] on table "Format Name Filename Status Alpha testb (1).txt 100% Clear Uploaded Beta Select…" at bounding box center [284, 200] width 419 height 122
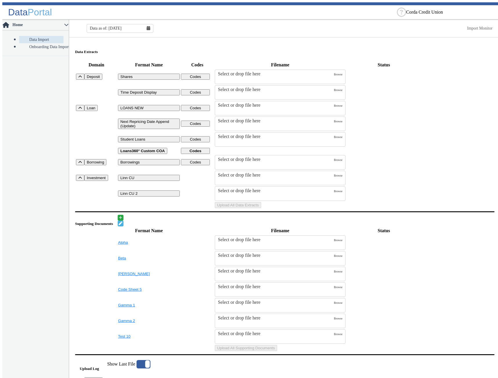
scroll to position [87, 0]
